Goal: Task Accomplishment & Management: Manage account settings

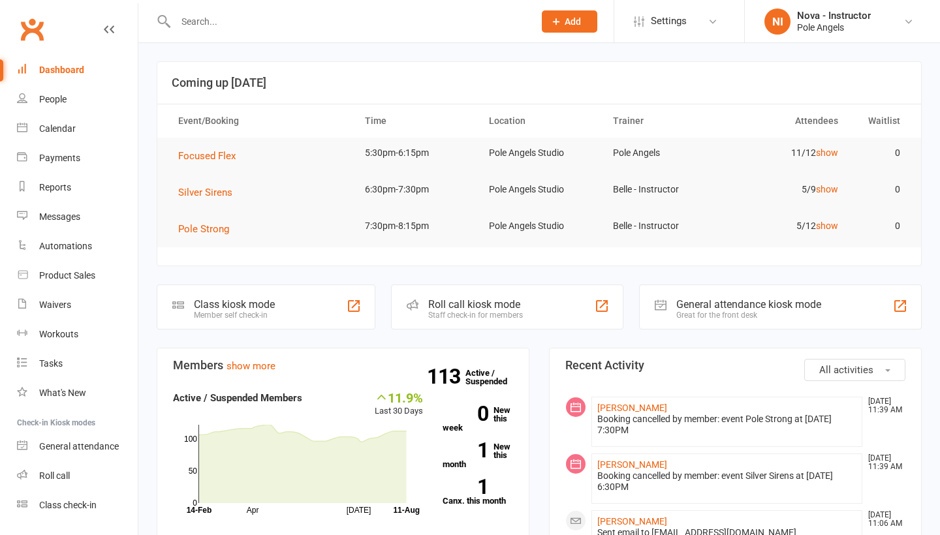
click at [244, 25] on input "text" at bounding box center [348, 21] width 353 height 18
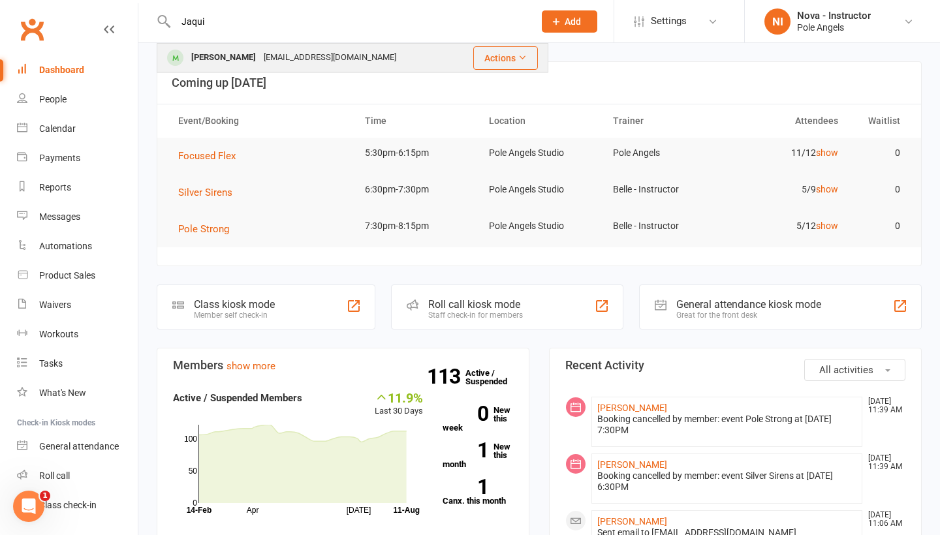
type input "Jaqui"
click at [258, 60] on div "[PERSON_NAME]" at bounding box center [223, 57] width 72 height 19
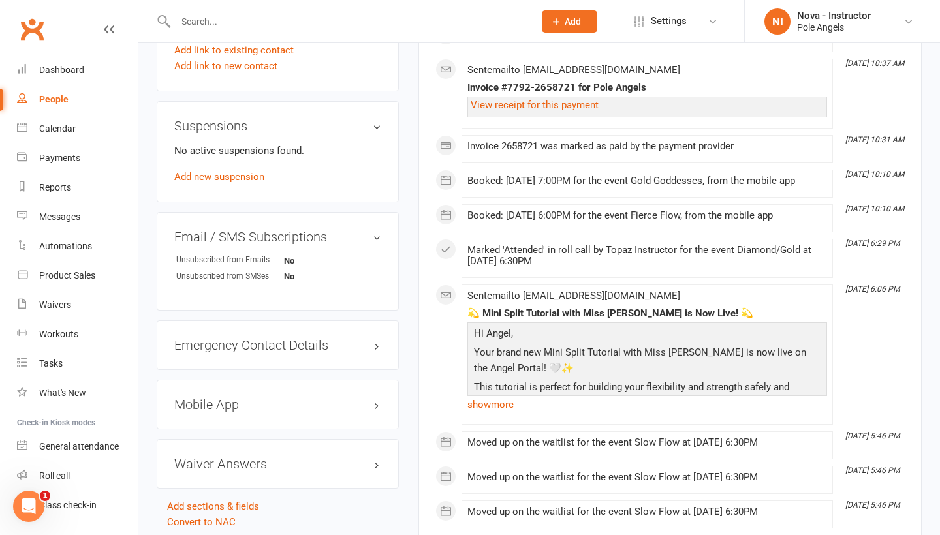
scroll to position [942, 0]
click at [234, 174] on link "Add new suspension" at bounding box center [219, 178] width 90 height 12
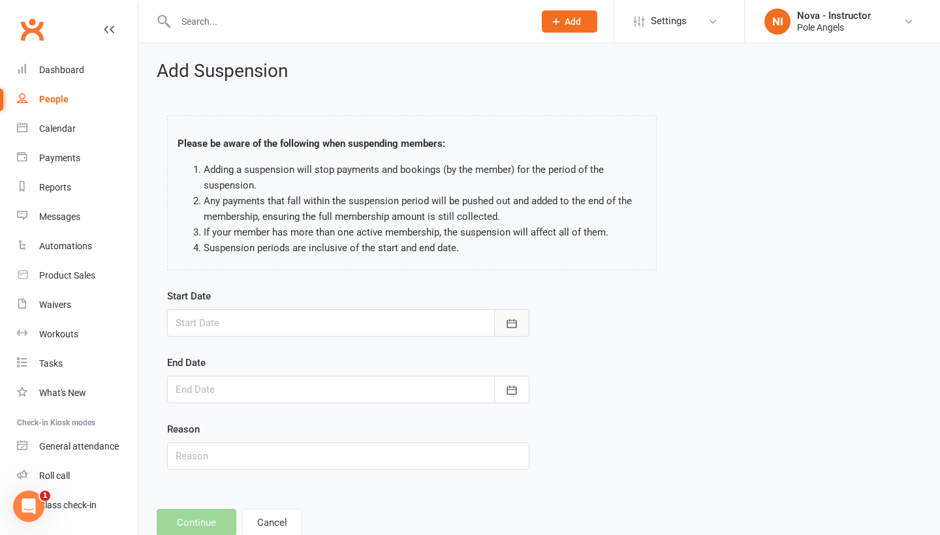
click at [525, 319] on button "button" at bounding box center [511, 322] width 35 height 27
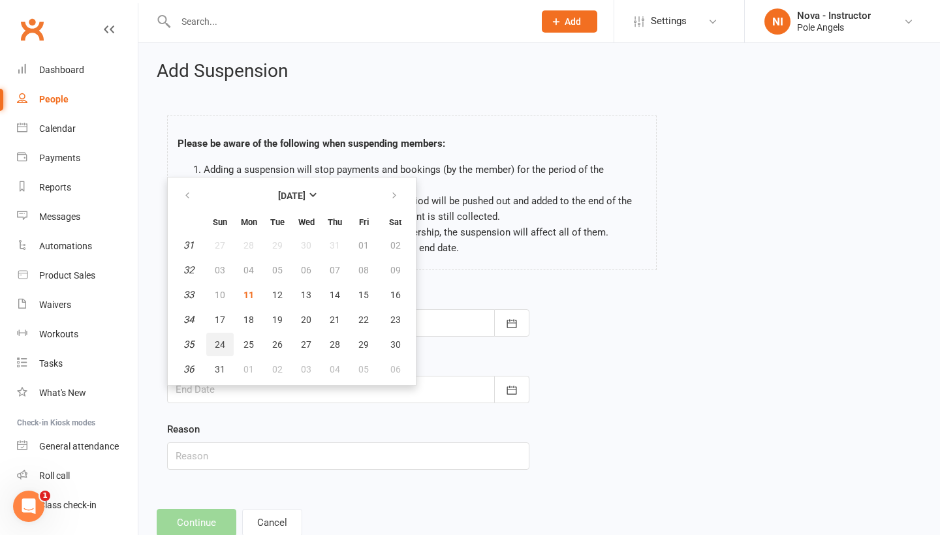
click at [226, 343] on button "24" at bounding box center [219, 344] width 27 height 23
type input "[DATE]"
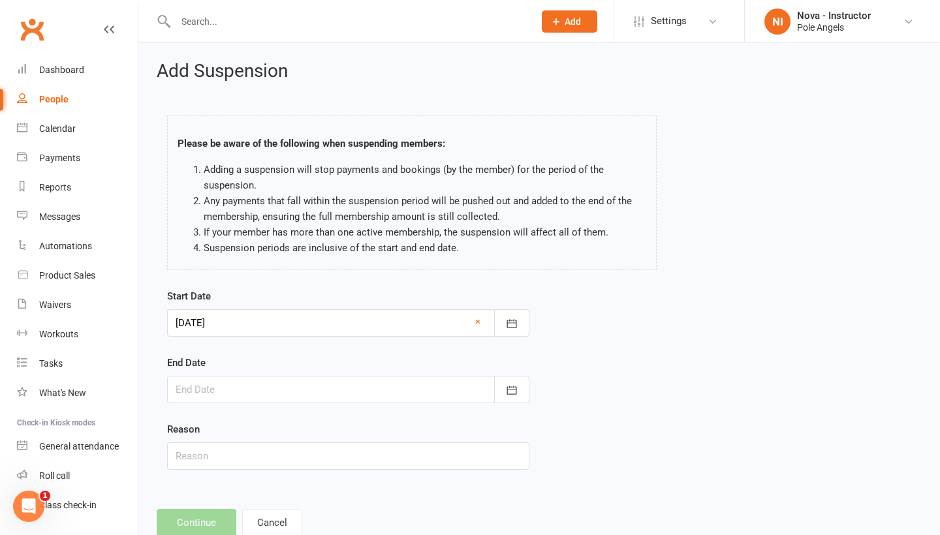
click at [223, 394] on div at bounding box center [348, 389] width 362 height 27
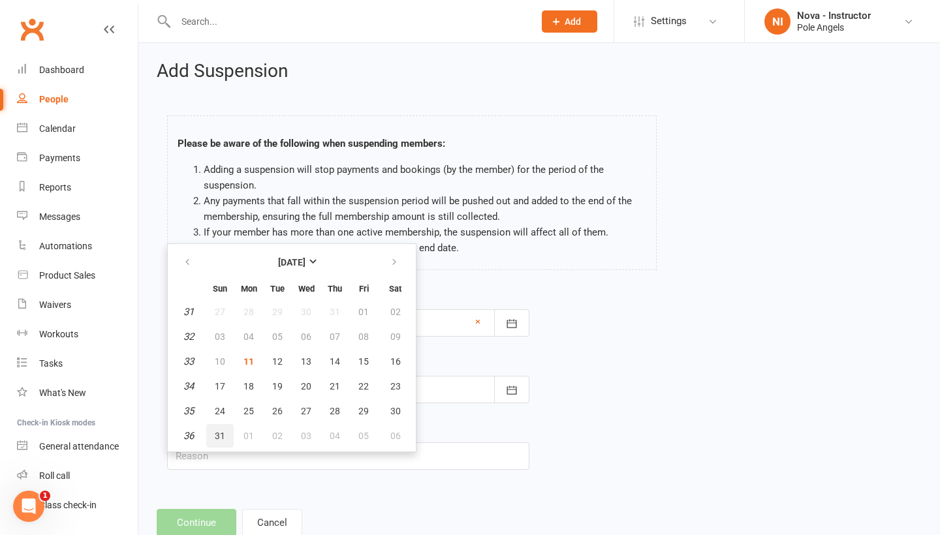
click at [217, 434] on span "31" at bounding box center [220, 436] width 10 height 10
type input "[DATE]"
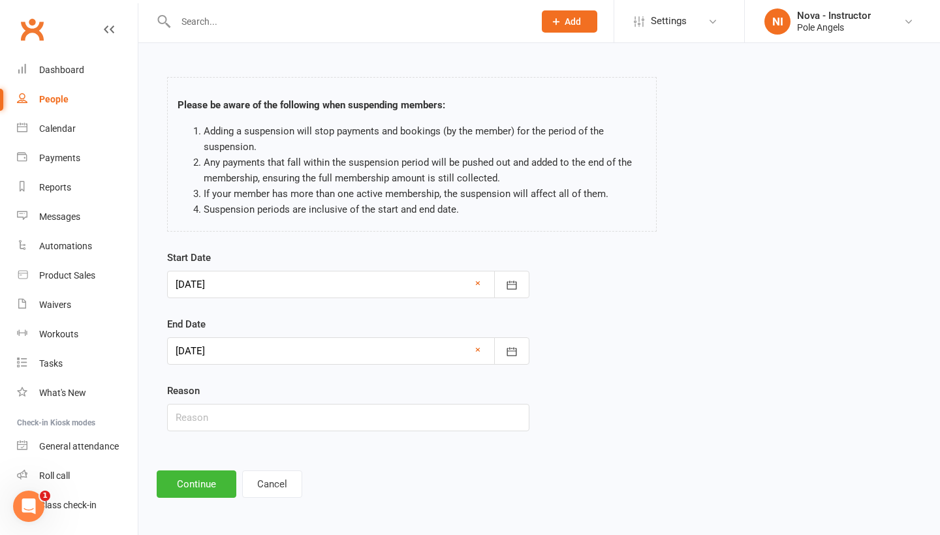
scroll to position [49, 0]
click at [219, 410] on input "text" at bounding box center [348, 417] width 362 height 27
type input "Holiday"
click at [204, 479] on button "Continue" at bounding box center [197, 484] width 80 height 27
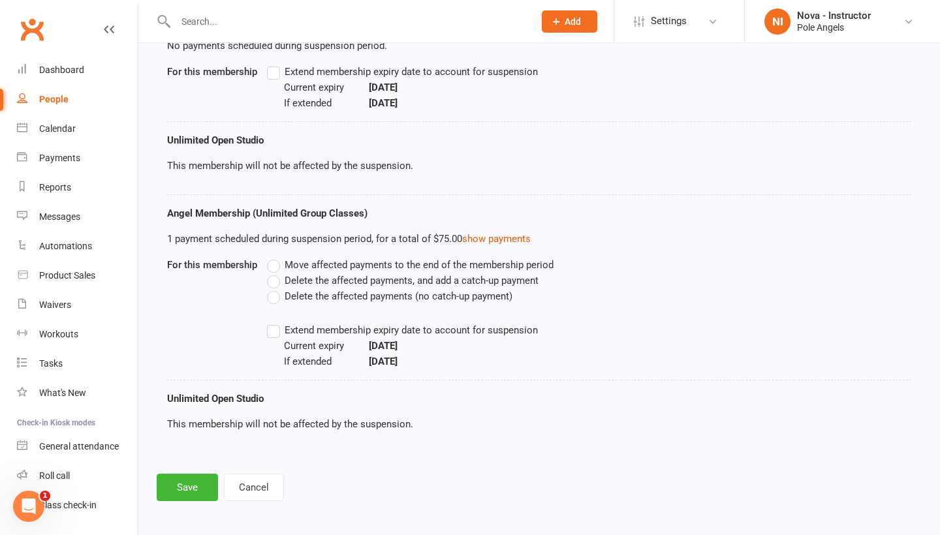
scroll to position [213, 0]
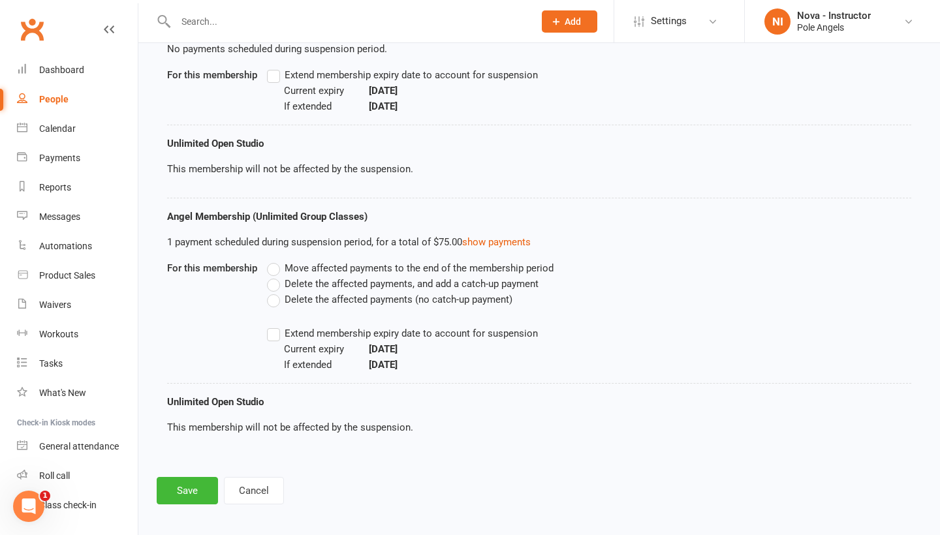
click at [274, 302] on label "Delete the affected payments (no catch-up payment)" at bounding box center [389, 300] width 245 height 16
click at [274, 292] on input "Delete the affected payments (no catch-up payment)" at bounding box center [271, 292] width 8 height 0
click at [193, 499] on button "Save" at bounding box center [187, 490] width 61 height 27
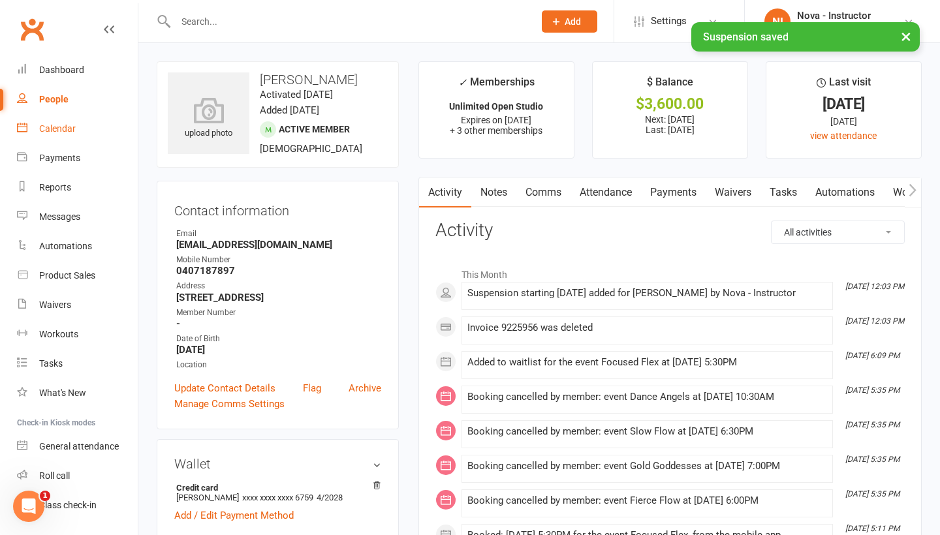
click at [40, 123] on div "Calendar" at bounding box center [57, 128] width 37 height 10
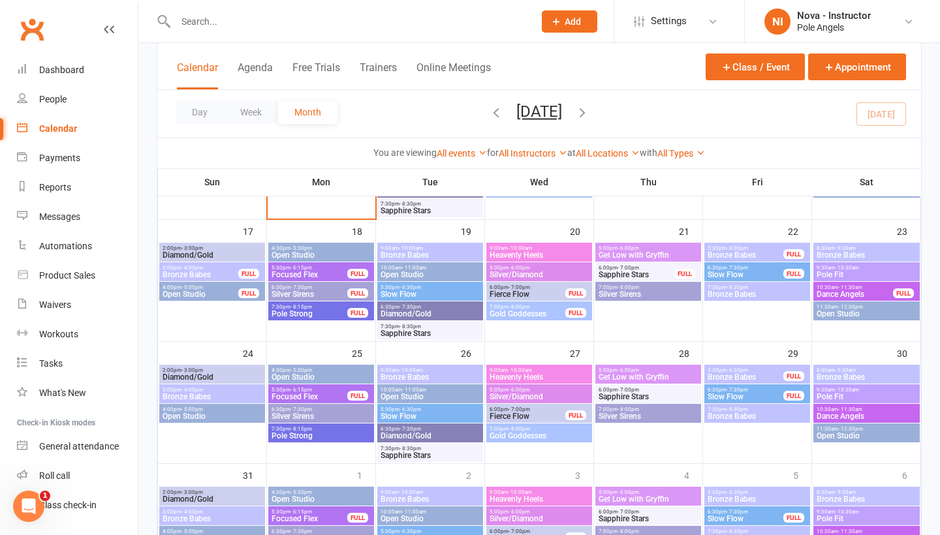
scroll to position [426, 0]
click at [208, 370] on span "2:00pm - 3:00pm" at bounding box center [212, 370] width 101 height 6
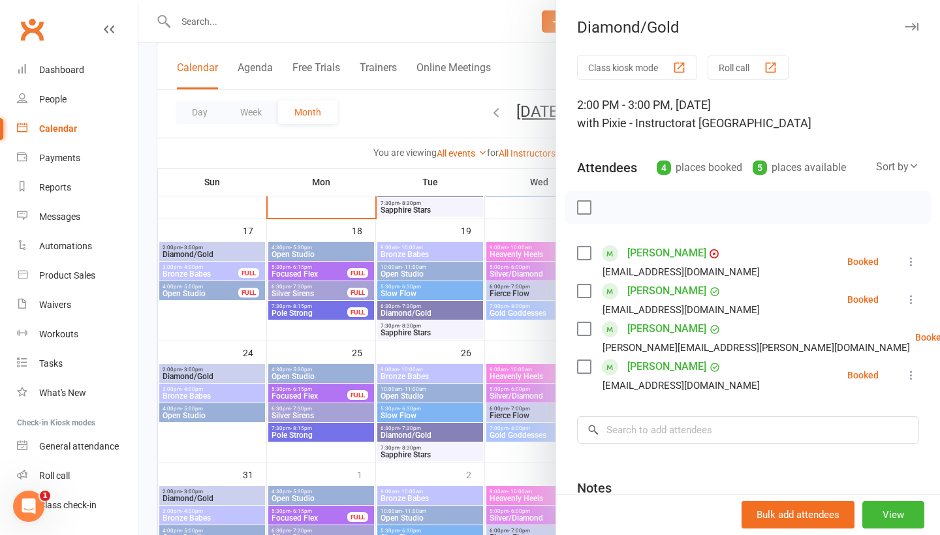
click at [206, 409] on div at bounding box center [538, 267] width 801 height 535
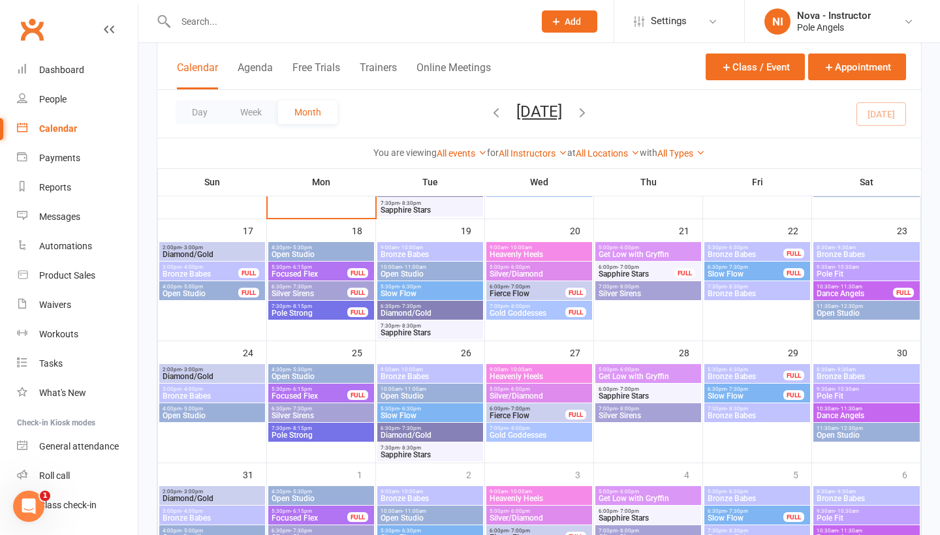
click at [206, 409] on span "4:00pm - 5:00pm" at bounding box center [212, 409] width 101 height 6
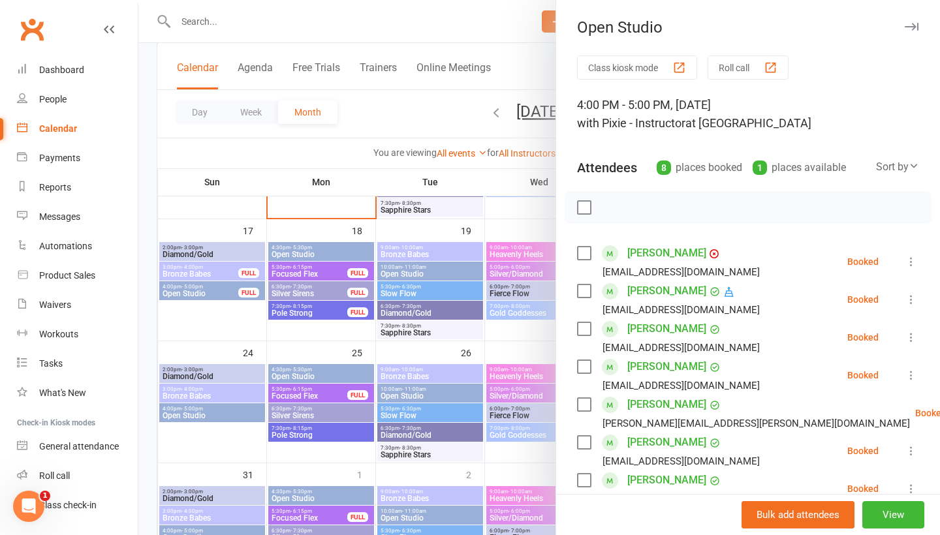
scroll to position [0, 0]
click at [912, 31] on button "button" at bounding box center [911, 27] width 16 height 16
